Goal: Task Accomplishment & Management: Manage account settings

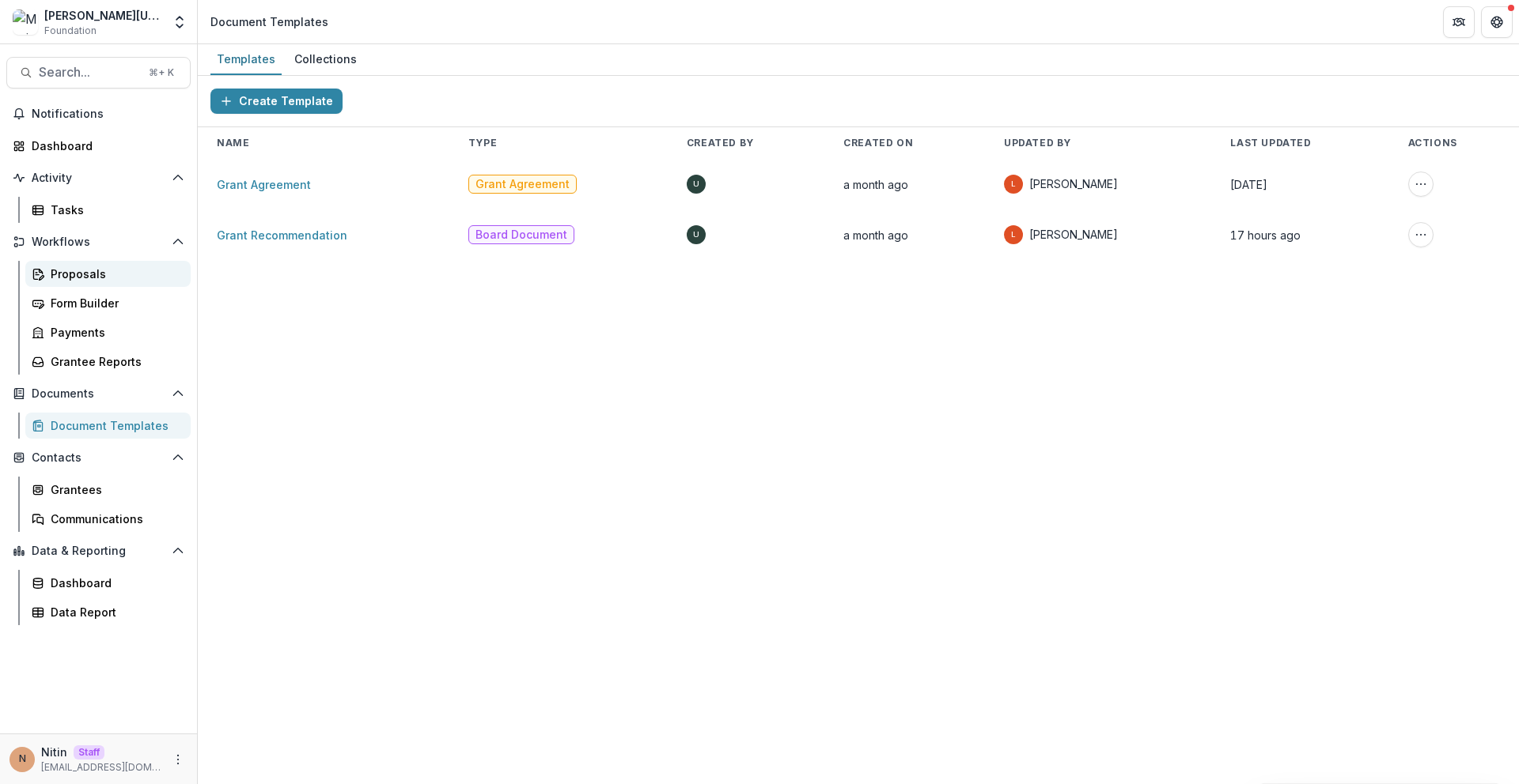
click at [164, 273] on div "Proposals" at bounding box center [114, 273] width 127 height 16
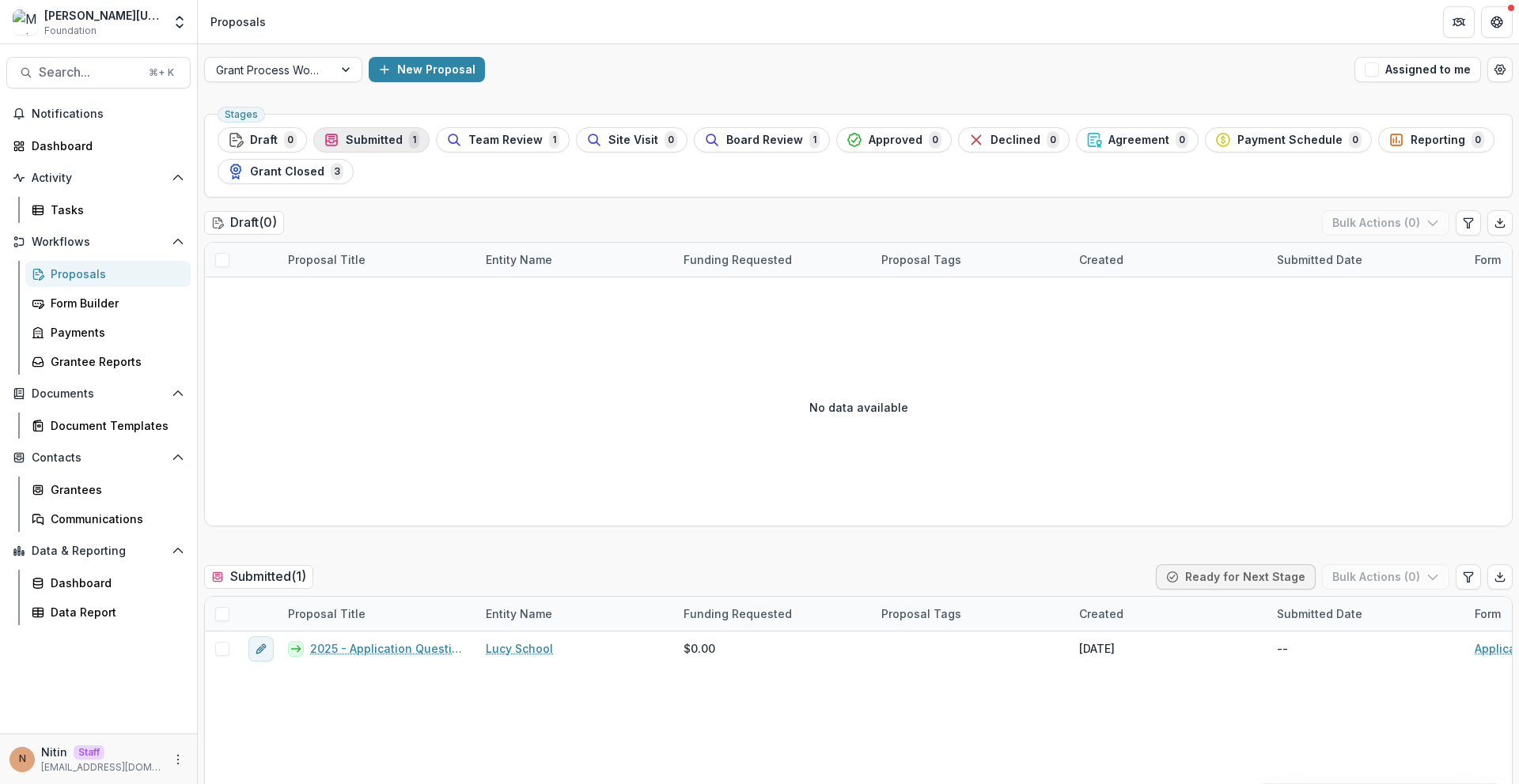
click at [350, 151] on button "Submitted 1" at bounding box center [371, 140] width 117 height 25
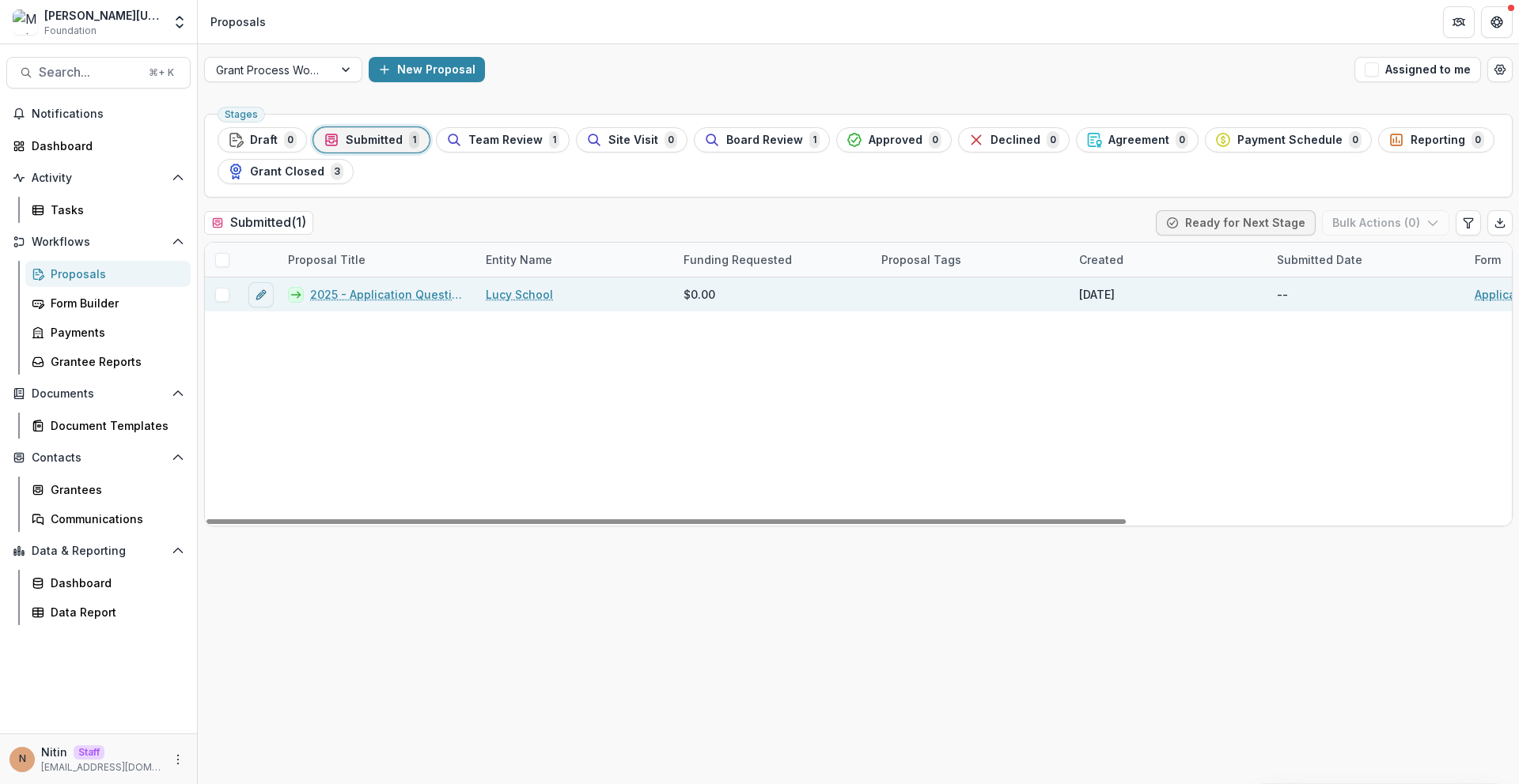
click at [437, 294] on link "2025 - Application Questions" at bounding box center [388, 294] width 157 height 16
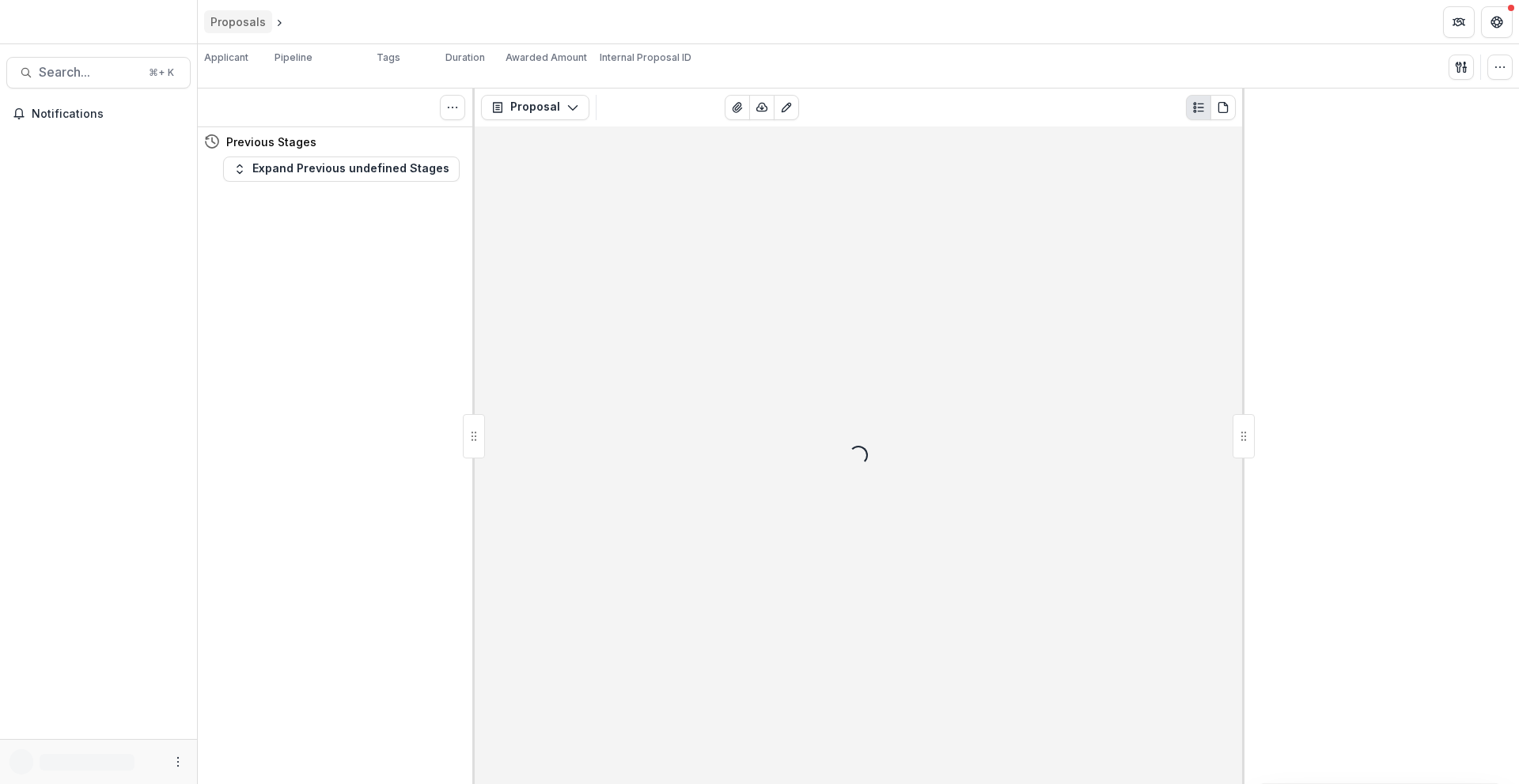
click at [210, 24] on div "Proposals" at bounding box center [238, 21] width 55 height 16
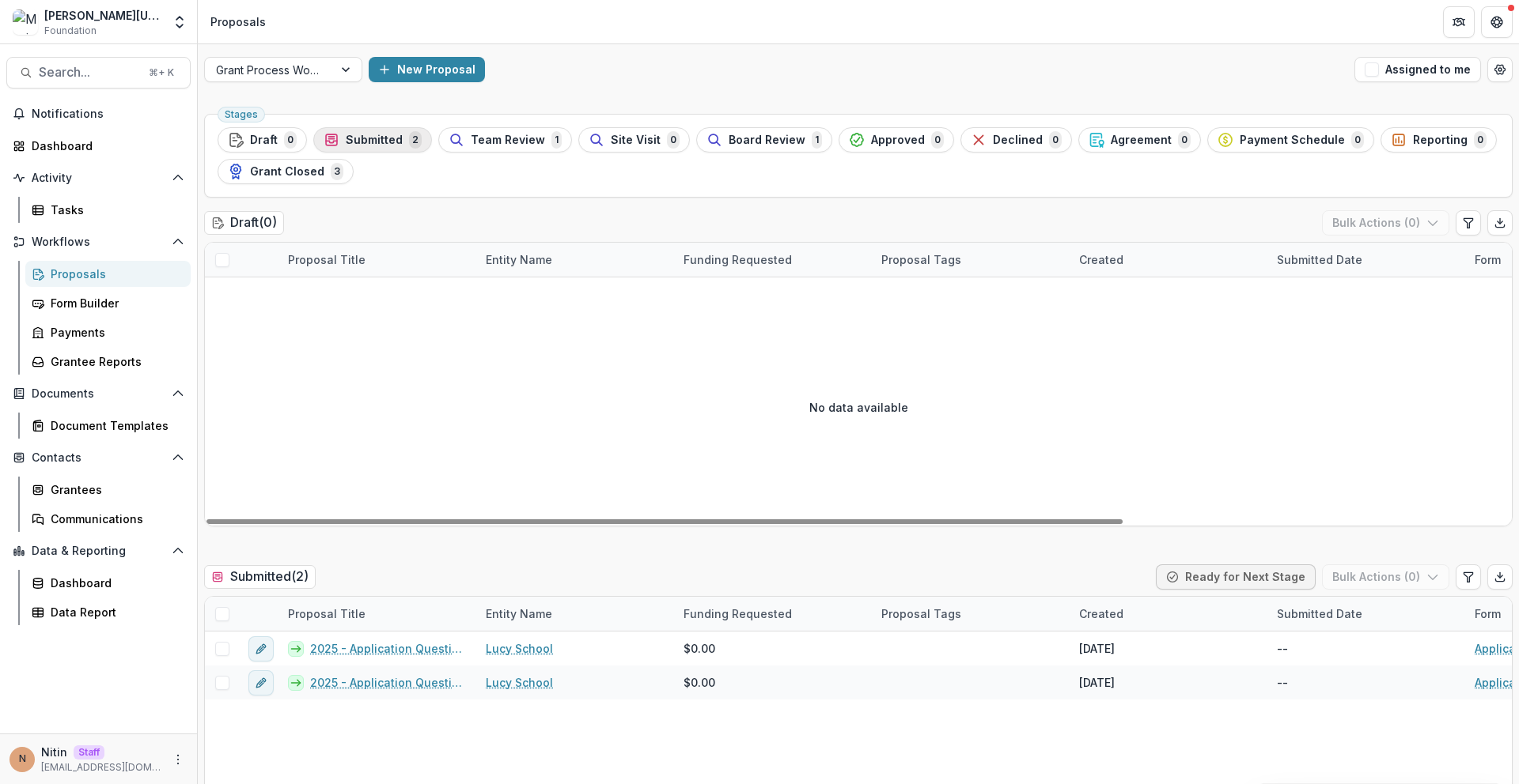
click at [362, 144] on span "Submitted" at bounding box center [374, 141] width 57 height 13
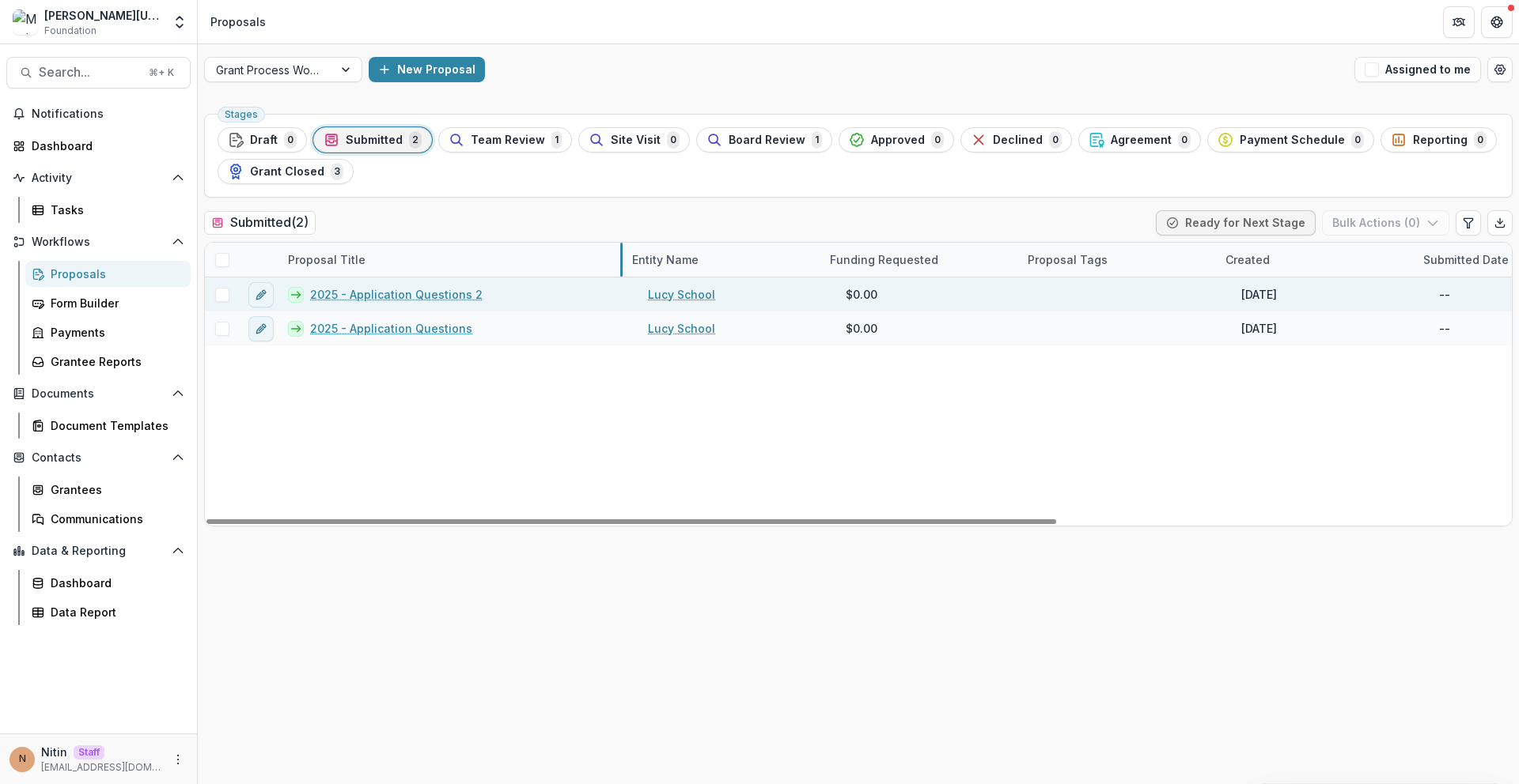
drag, startPoint x: 473, startPoint y: 257, endPoint x: 467, endPoint y: 286, distance: 29.6
click at [217, 297] on span at bounding box center [222, 294] width 14 height 14
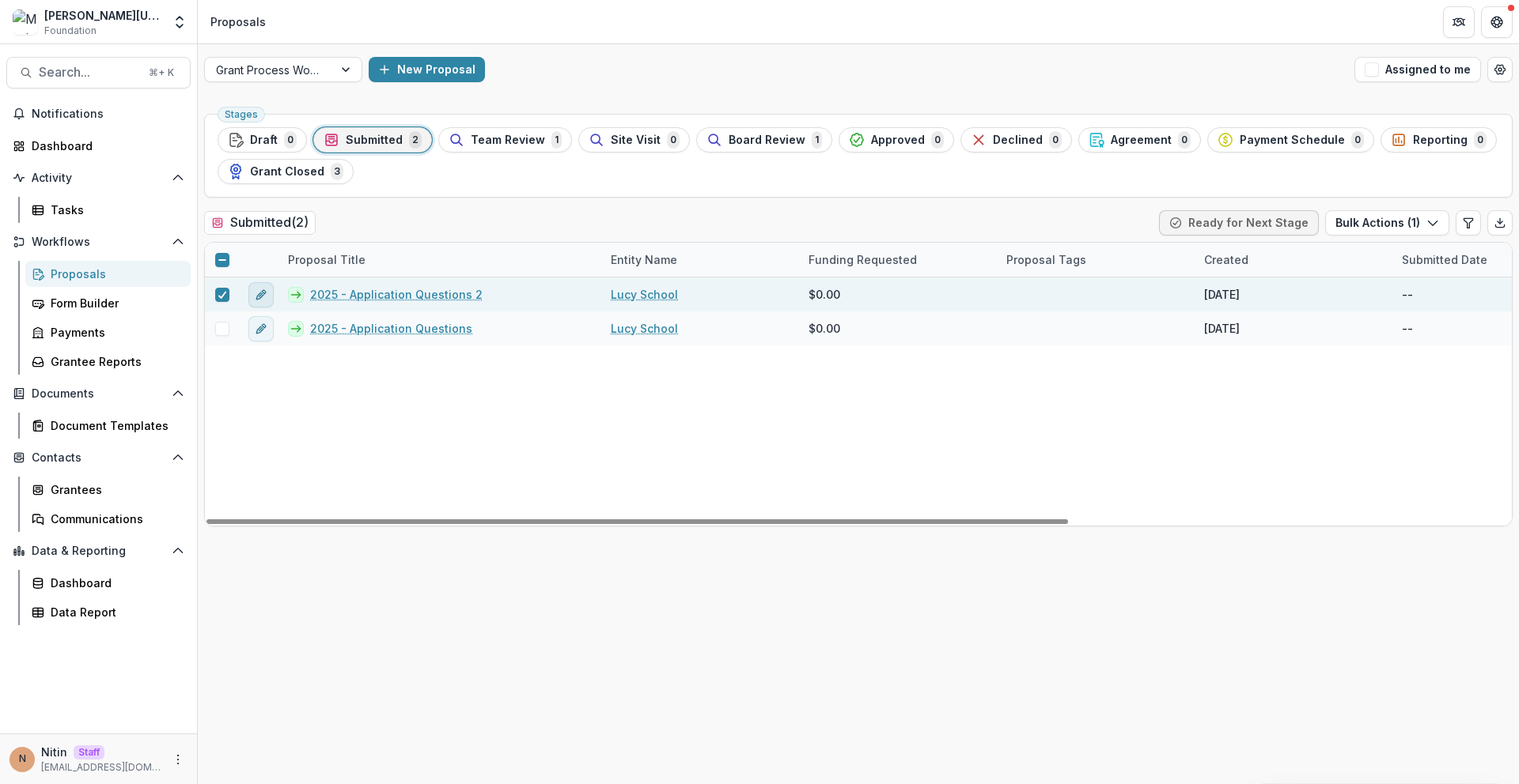
click at [253, 291] on button "edit" at bounding box center [261, 294] width 25 height 25
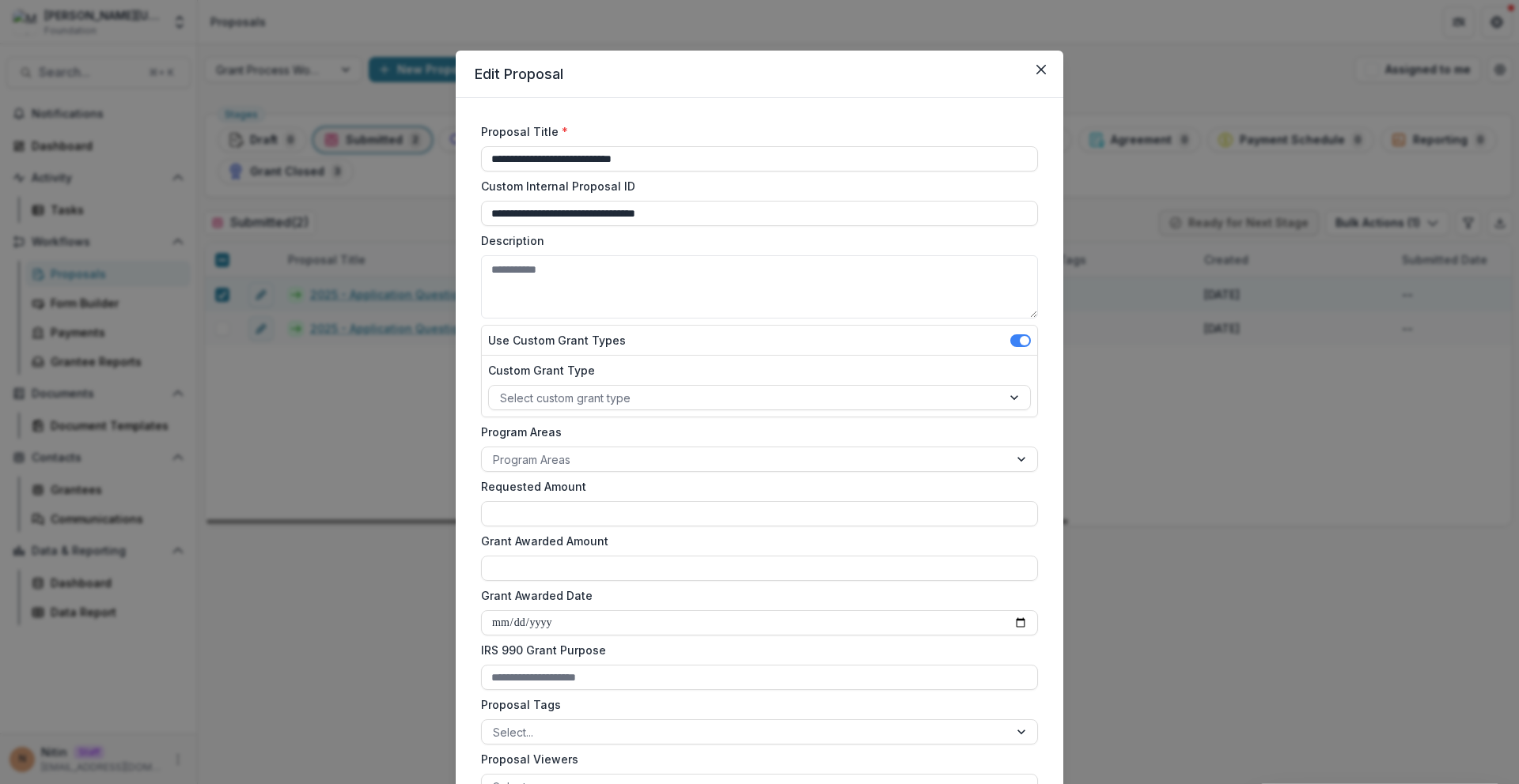
scroll to position [297, 0]
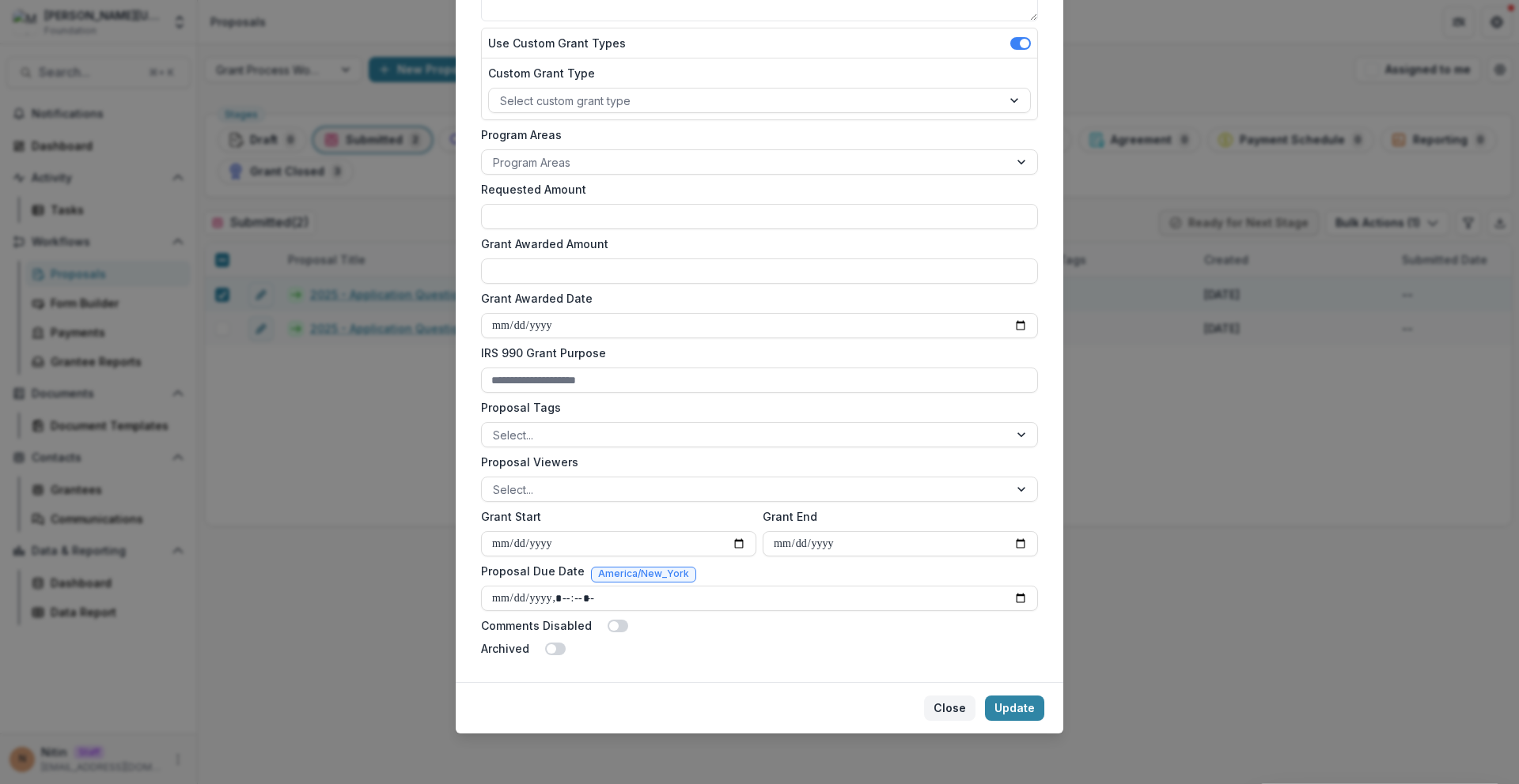
click at [936, 707] on button "Close" at bounding box center [950, 708] width 52 height 25
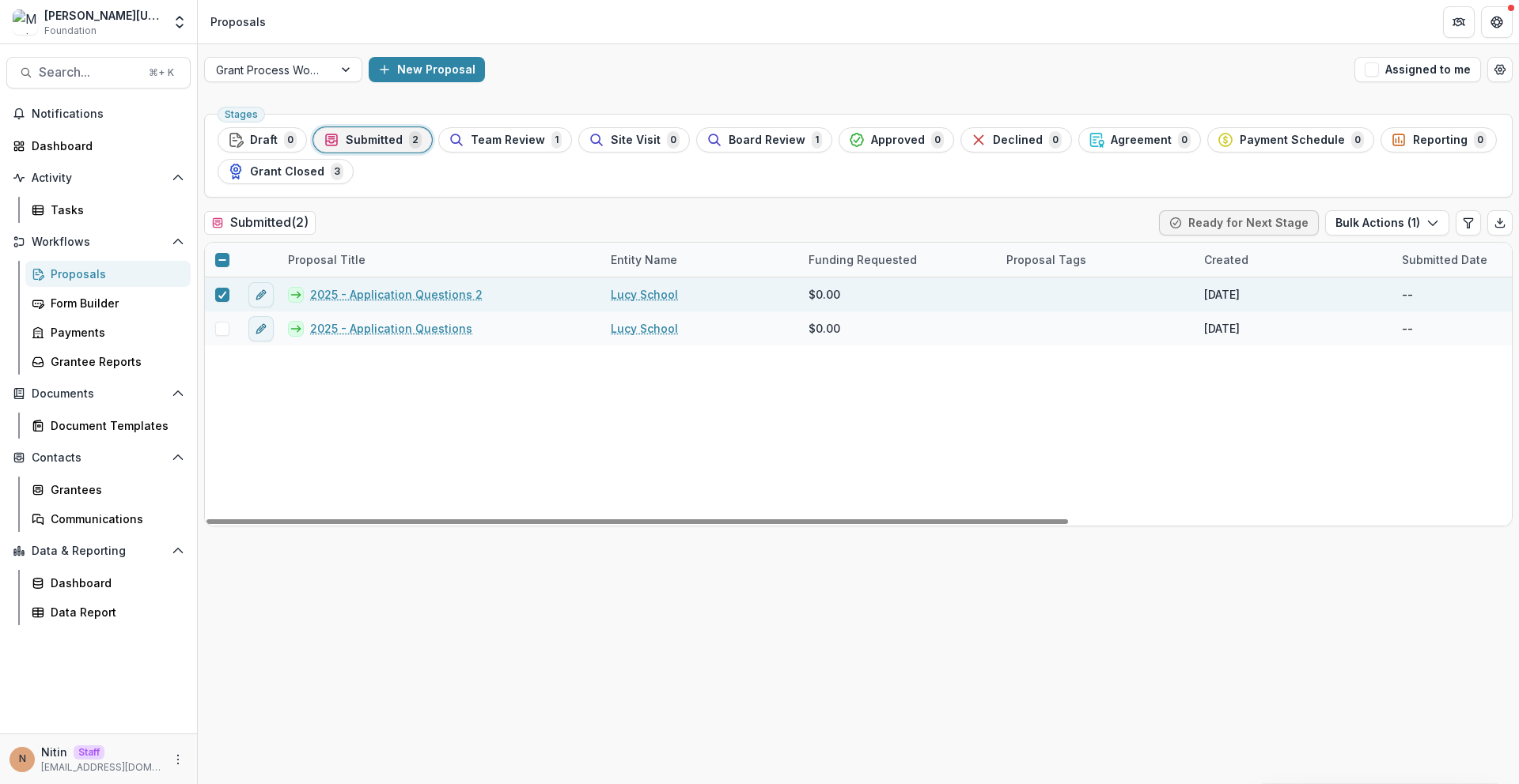
click at [399, 295] on link "2025 - Application Questions 2" at bounding box center [396, 294] width 172 height 16
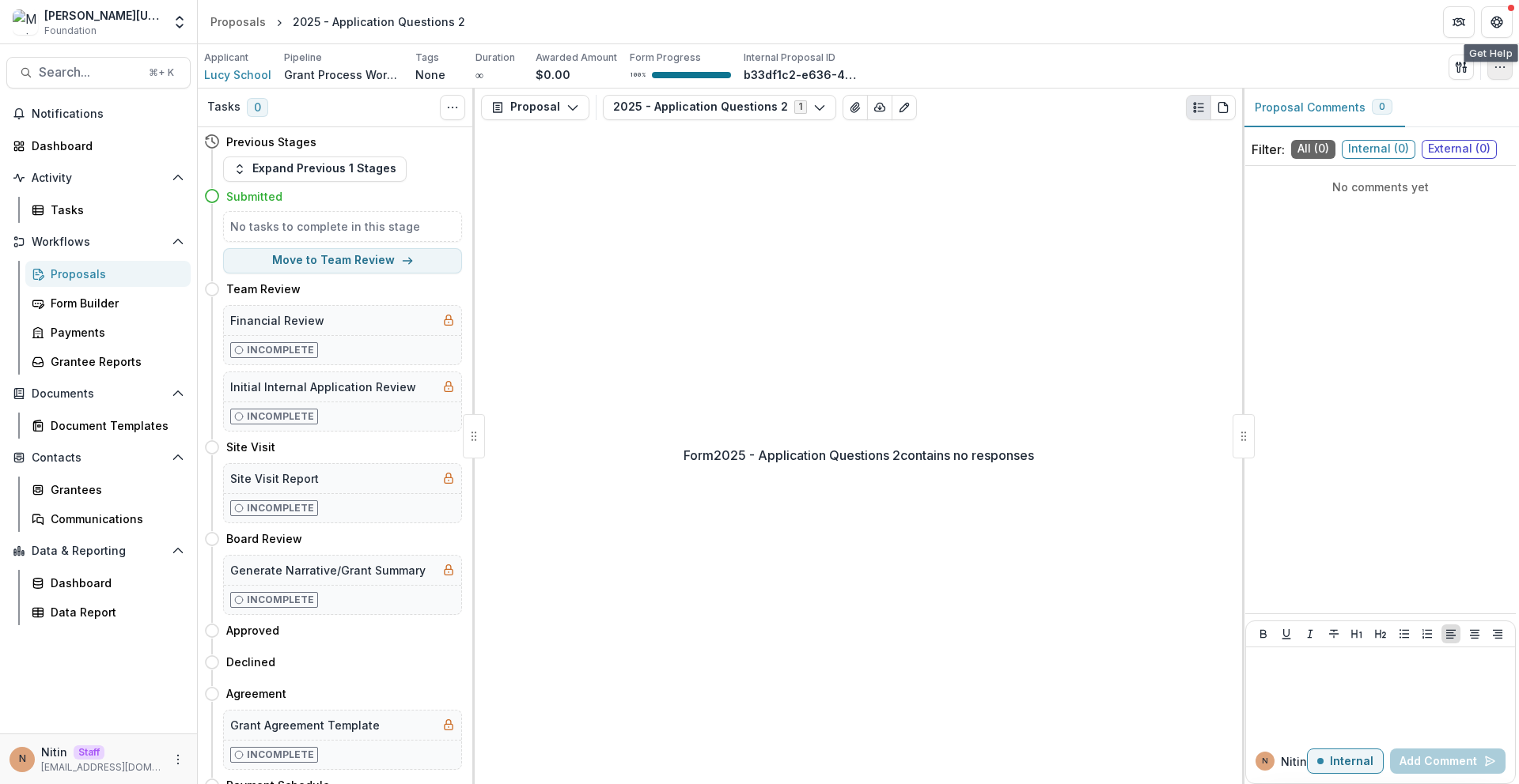
click at [1490, 65] on button "button" at bounding box center [1500, 67] width 25 height 25
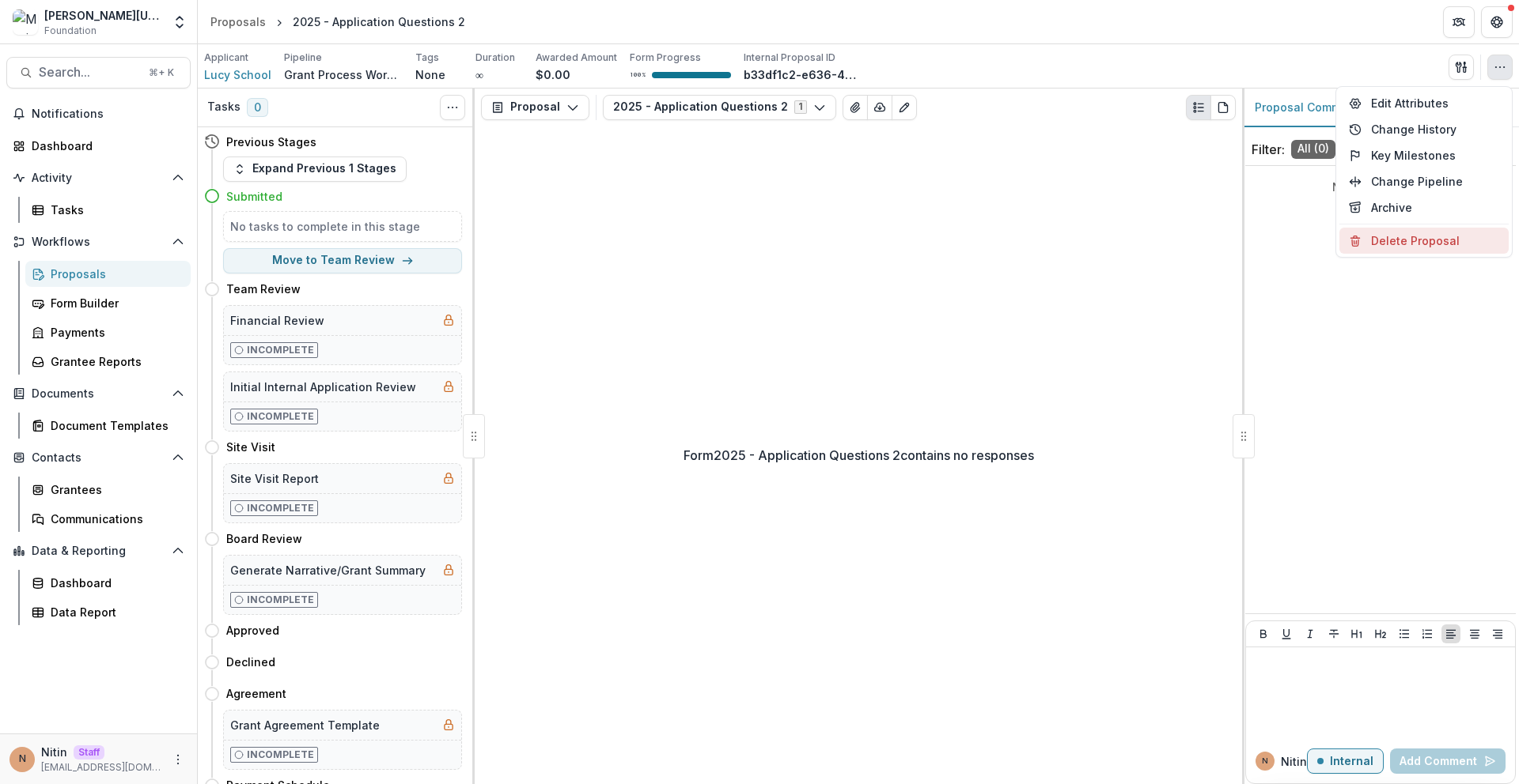
click at [1400, 239] on button "Delete Proposal" at bounding box center [1423, 240] width 169 height 26
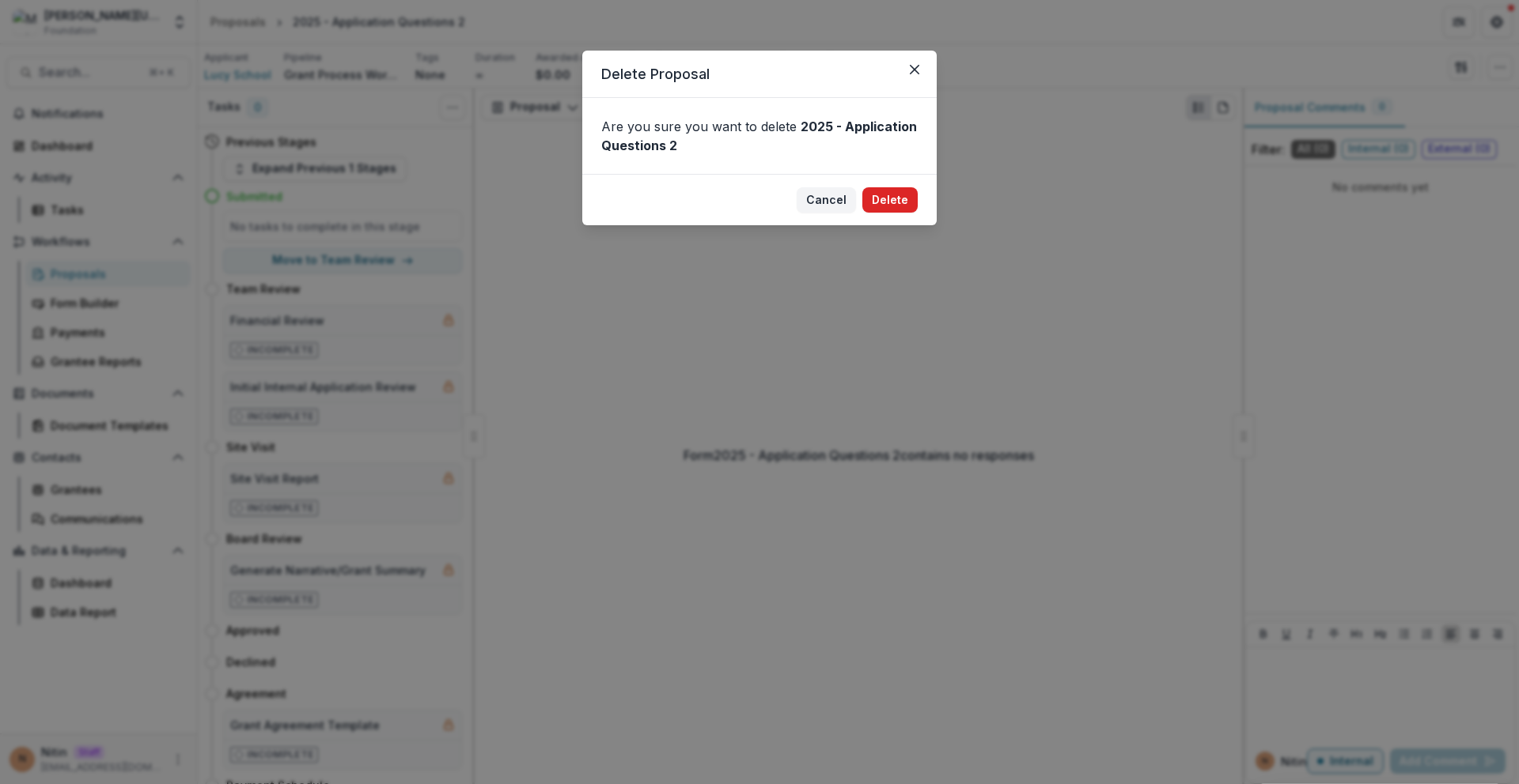
click at [891, 198] on button "Delete" at bounding box center [890, 200] width 55 height 25
